Goal: Information Seeking & Learning: Learn about a topic

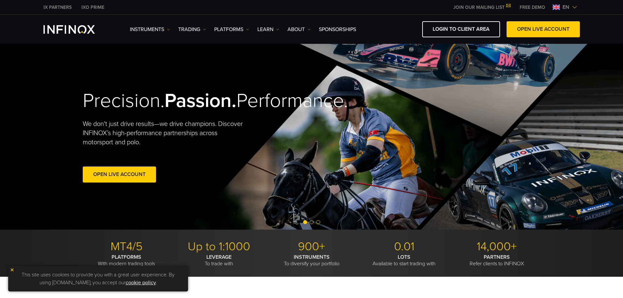
click at [12, 271] on img at bounding box center [12, 269] width 5 height 5
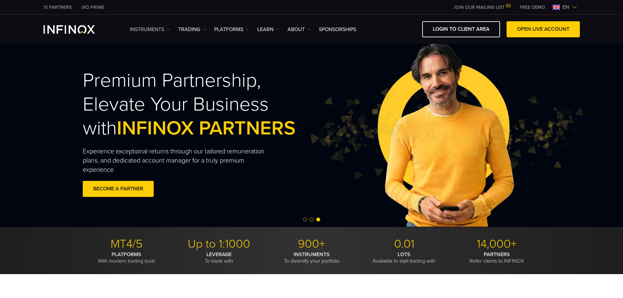
click at [151, 29] on link "Instruments" at bounding box center [150, 29] width 40 height 8
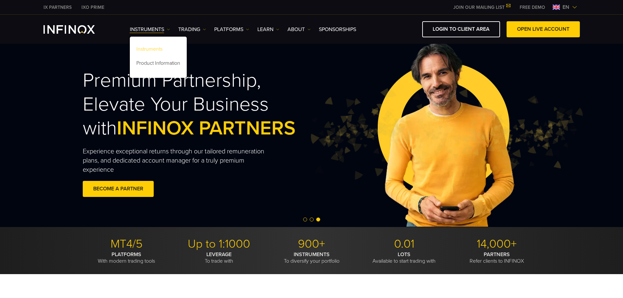
click at [146, 46] on link "Instruments" at bounding box center [158, 50] width 57 height 14
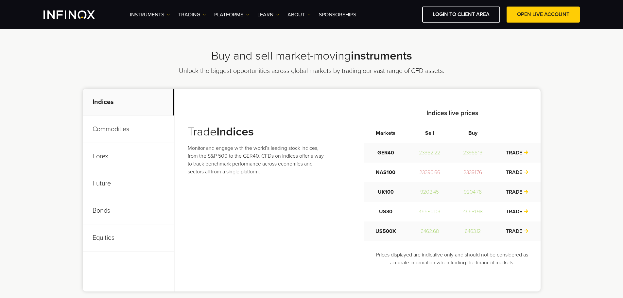
scroll to position [196, 0]
click at [133, 155] on p "Forex" at bounding box center [129, 155] width 92 height 27
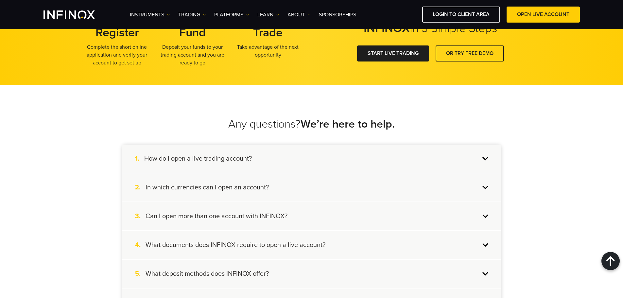
scroll to position [490, 0]
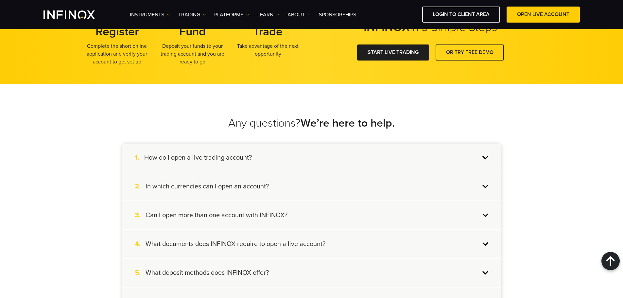
click at [243, 112] on div "Any questions? We’re here to help. 1. How do I open a live trading account? To …" at bounding box center [311, 230] width 392 height 293
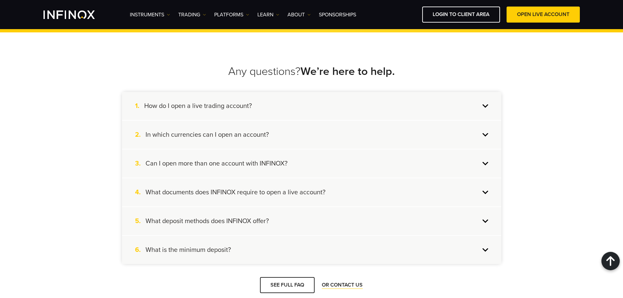
scroll to position [556, 0]
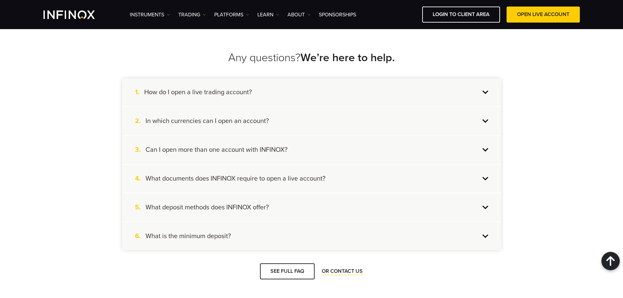
click at [150, 124] on h4 "In which currencies can I open an account?" at bounding box center [206, 121] width 123 height 8
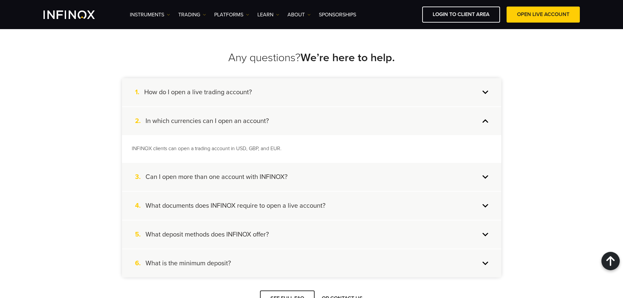
scroll to position [0, 0]
click at [202, 125] on div "2. In which currencies can I open an account?" at bounding box center [311, 121] width 379 height 28
